Goal: Task Accomplishment & Management: Complete application form

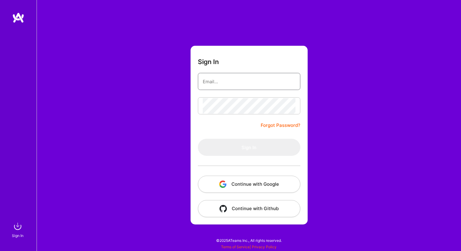
click at [231, 84] on input "email" at bounding box center [249, 82] width 93 height 16
click at [241, 187] on button "Continue with Google" at bounding box center [249, 184] width 102 height 17
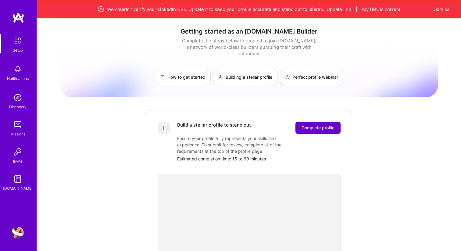
click at [325, 125] on span "Complete profile" at bounding box center [317, 128] width 33 height 6
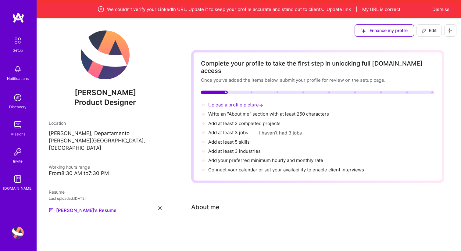
click at [219, 102] on span "Upload a profile picture →" at bounding box center [236, 105] width 56 height 6
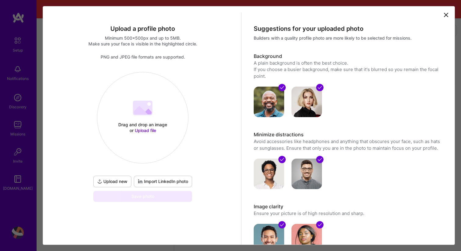
click at [120, 183] on span "Upload new" at bounding box center [112, 181] width 30 height 6
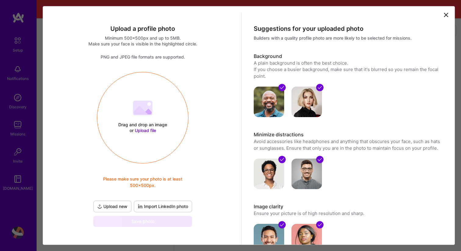
click at [143, 206] on span "Import LinkedIn photo" at bounding box center [163, 206] width 50 height 6
click at [154, 208] on span "Import LinkedIn photo" at bounding box center [163, 206] width 50 height 6
click at [447, 15] on icon at bounding box center [445, 14] width 7 height 7
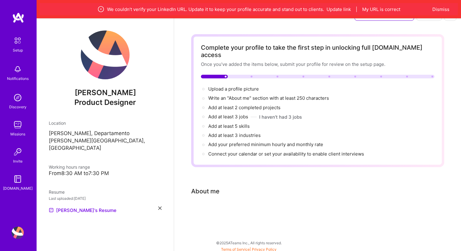
scroll to position [18, 0]
